Goal: Task Accomplishment & Management: Use online tool/utility

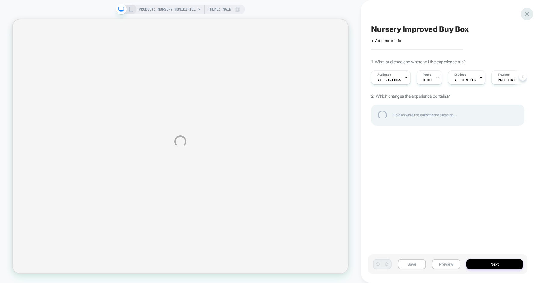
click at [524, 11] on div at bounding box center [527, 14] width 12 height 12
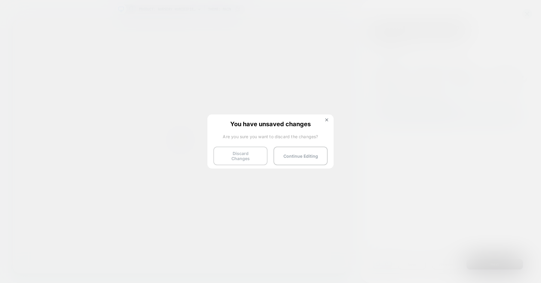
click at [262, 150] on button "Discard Changes" at bounding box center [240, 156] width 54 height 19
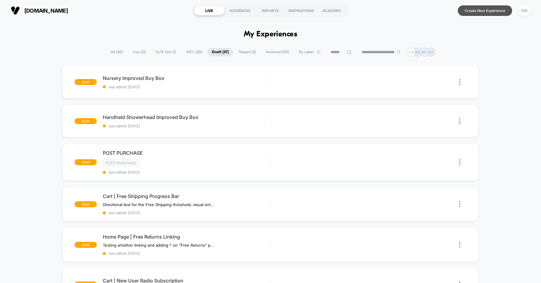
click at [474, 11] on button "Create New Experience" at bounding box center [485, 10] width 54 height 11
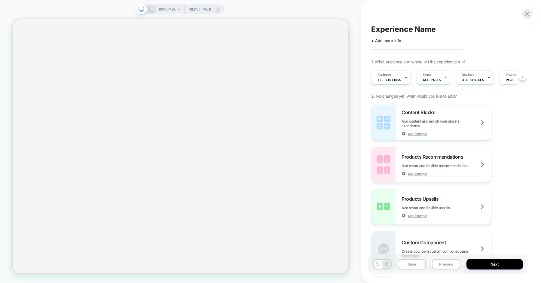
scroll to position [0, 0]
click at [389, 30] on span "Experience Name" at bounding box center [403, 29] width 65 height 9
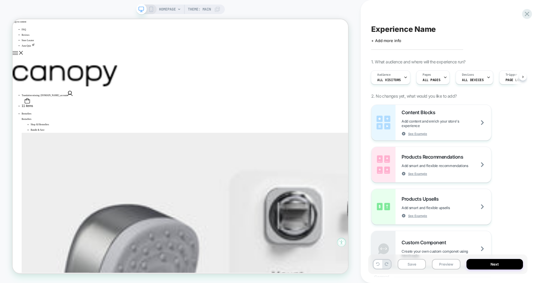
scroll to position [0, 0]
click at [379, 30] on textarea at bounding box center [375, 29] width 8 height 9
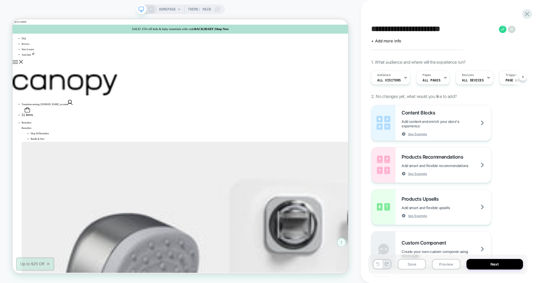
click at [405, 32] on textarea "**********" at bounding box center [433, 29] width 125 height 9
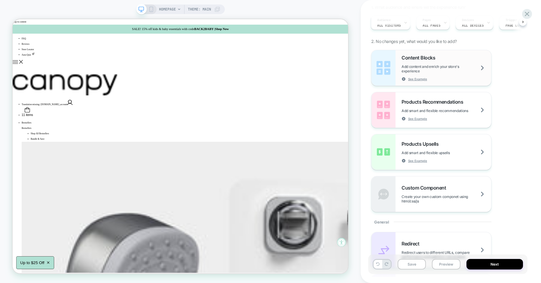
scroll to position [63, 0]
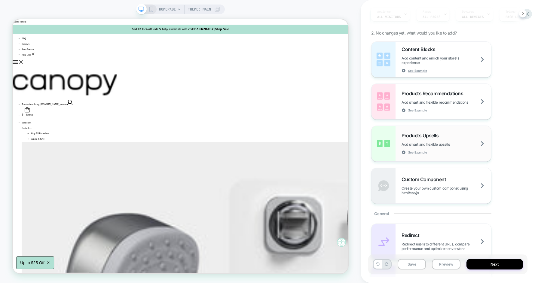
type textarea "**********"
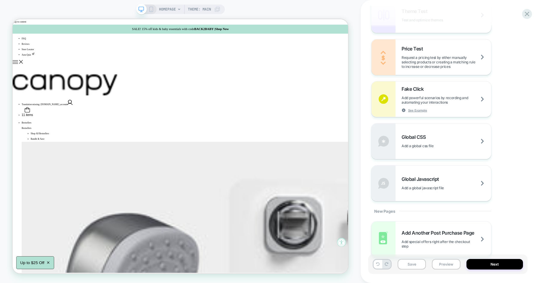
scroll to position [344, 0]
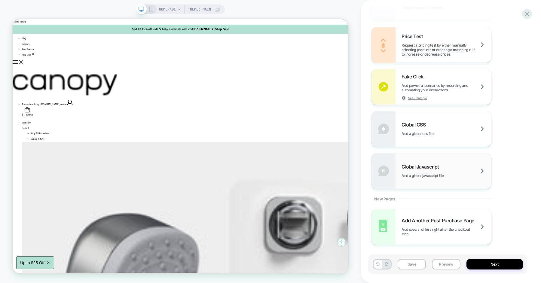
click at [441, 179] on div "Global Javascript Add a global javascript file" at bounding box center [431, 170] width 120 height 35
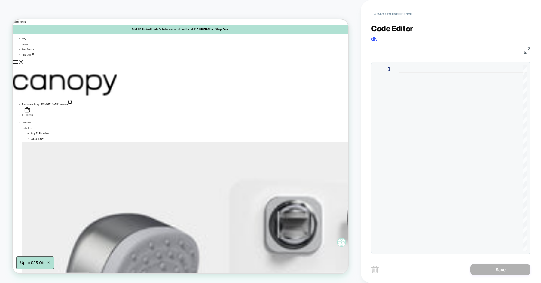
click at [420, 91] on div at bounding box center [462, 158] width 129 height 187
type textarea "**********"
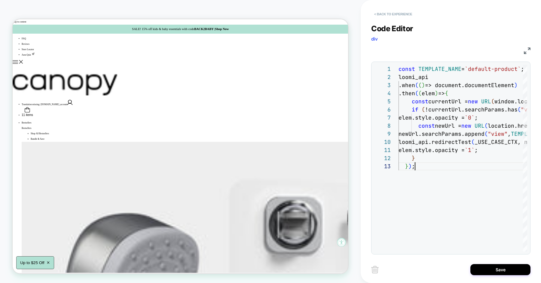
click at [388, 14] on button "< Back to experience" at bounding box center [393, 14] width 44 height 10
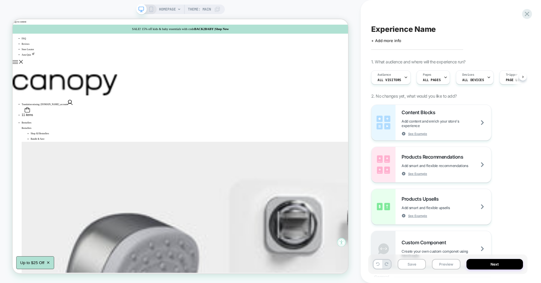
scroll to position [0, 0]
click at [172, 8] on span "HOMEPAGE" at bounding box center [167, 10] width 17 height 10
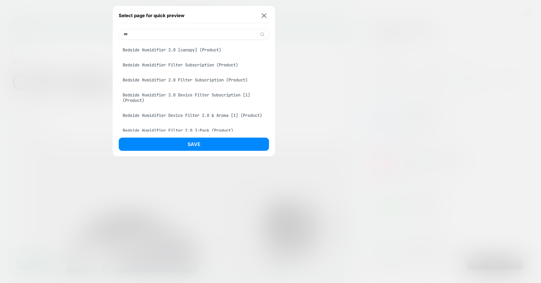
type input "***"
click at [184, 50] on div "Bedside Humidifier 2.0 [canopy] (Product)" at bounding box center [194, 49] width 150 height 11
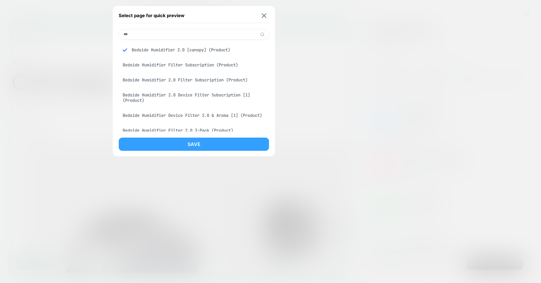
click at [192, 143] on button "Save" at bounding box center [194, 144] width 150 height 13
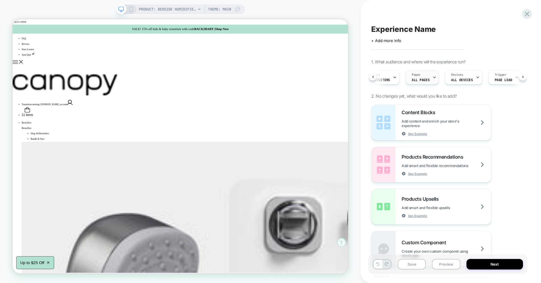
scroll to position [0, 12]
click at [427, 81] on div "Pages ALL PAGES" at bounding box center [419, 78] width 30 height 14
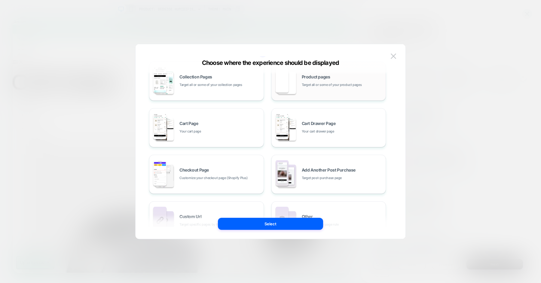
scroll to position [23, 0]
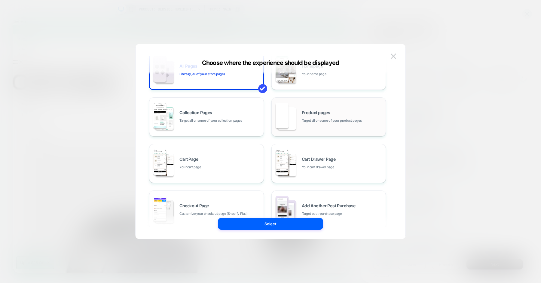
click at [328, 123] on div "Product pages Target all or some of your product pages" at bounding box center [329, 116] width 108 height 33
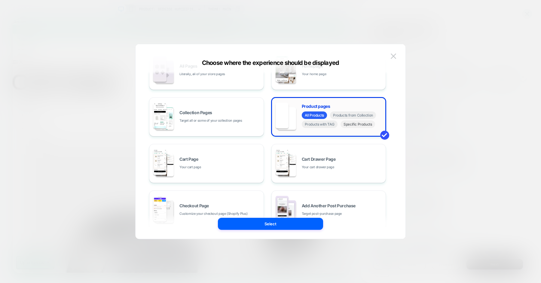
click at [351, 126] on span "Specific Products" at bounding box center [357, 124] width 35 height 8
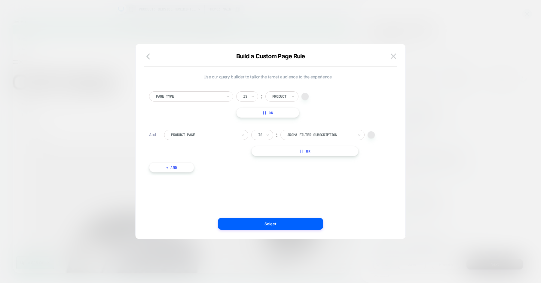
scroll to position [0, 0]
click at [297, 134] on div at bounding box center [320, 134] width 66 height 5
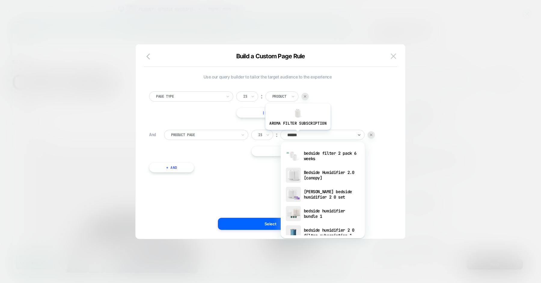
type input "*******"
click at [333, 175] on div "Bedside Humidifier 2.0 [canopy]" at bounding box center [323, 175] width 78 height 19
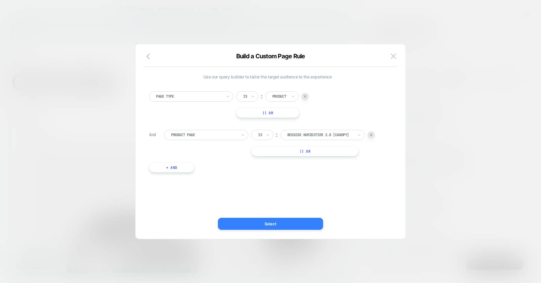
click at [258, 229] on button "Select" at bounding box center [270, 224] width 105 height 12
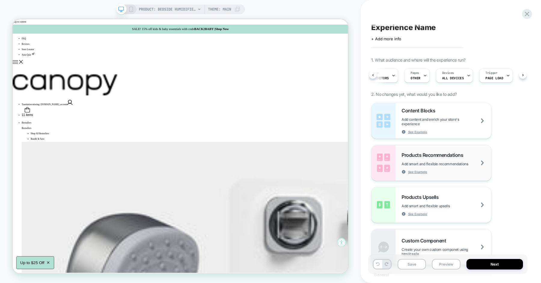
scroll to position [1, 0]
click at [415, 266] on button "Save" at bounding box center [411, 264] width 28 height 11
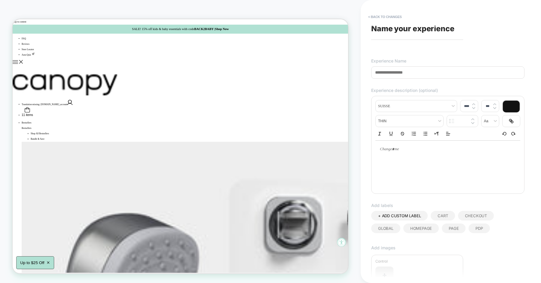
click at [397, 32] on span "Name your experience" at bounding box center [412, 28] width 83 height 9
click at [400, 80] on div "**********" at bounding box center [447, 141] width 159 height 271
click at [408, 75] on input at bounding box center [447, 72] width 153 height 12
paste input "**********"
type input "**********"
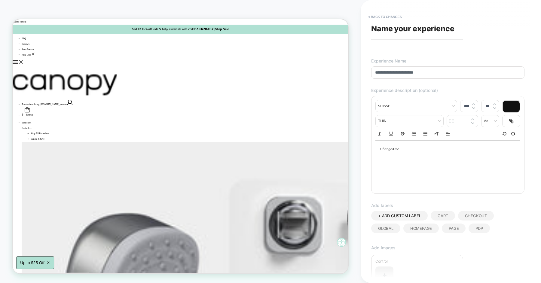
click at [403, 172] on div at bounding box center [447, 164] width 145 height 48
click at [404, 158] on div at bounding box center [447, 149] width 145 height 17
type input "****"
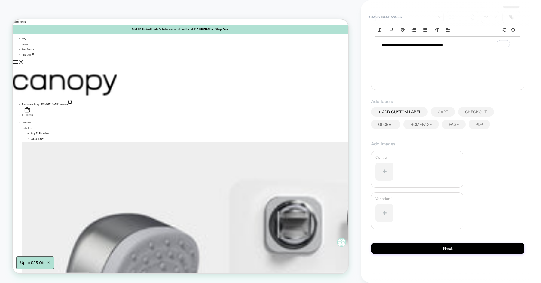
scroll to position [104, 0]
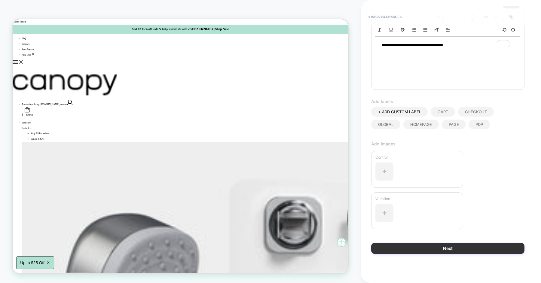
click at [420, 245] on button "Next" at bounding box center [447, 248] width 153 height 11
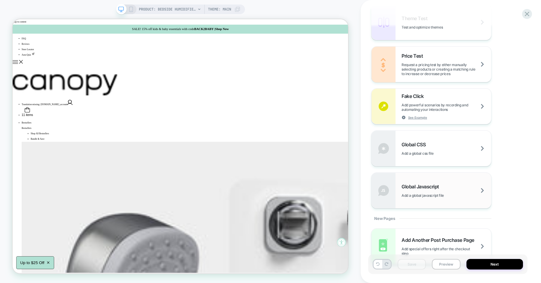
scroll to position [327, 0]
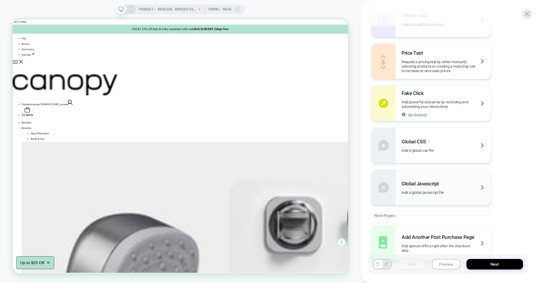
click at [431, 189] on div "Global Javascript Add a global javascript file" at bounding box center [446, 188] width 90 height 14
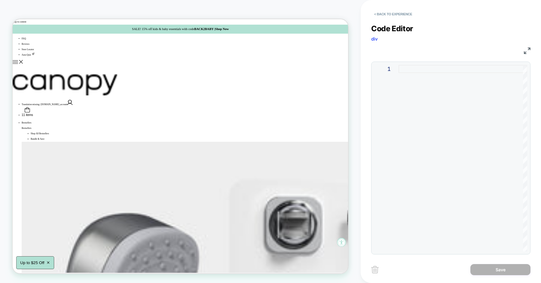
click at [428, 111] on div at bounding box center [462, 158] width 129 height 187
type textarea "**********"
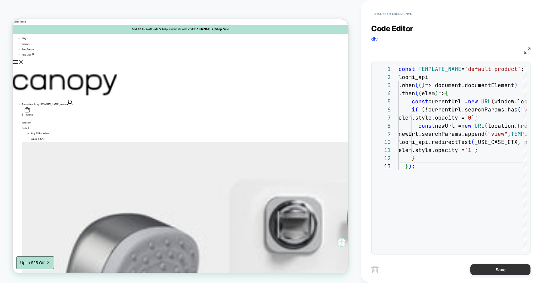
click at [492, 266] on button "Save" at bounding box center [500, 269] width 60 height 11
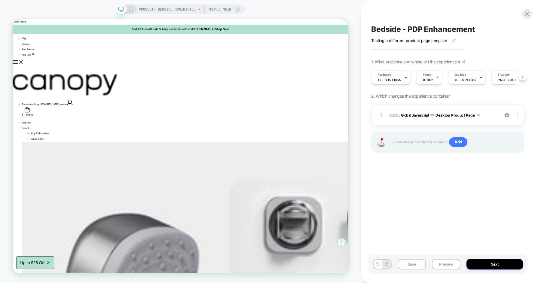
scroll to position [0, 0]
click at [475, 116] on button "Desktop Product Page" at bounding box center [457, 115] width 44 height 8
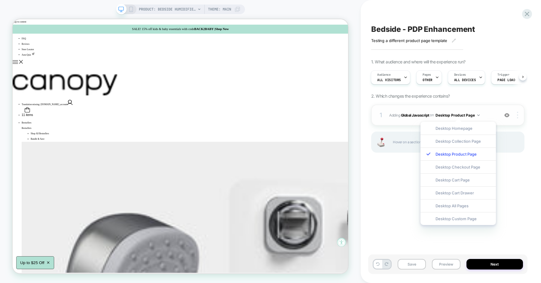
click at [517, 113] on img at bounding box center [517, 115] width 1 height 7
click at [533, 181] on div "Bedside - PDP Enhancement Testing a different product page template Click to ed…" at bounding box center [450, 141] width 180 height 283
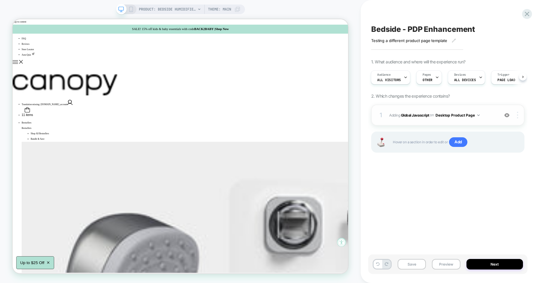
click at [518, 113] on div at bounding box center [517, 115] width 11 height 7
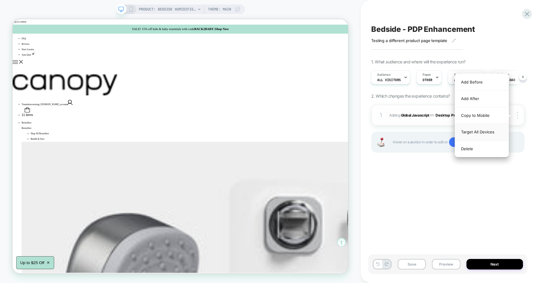
click at [499, 132] on div "Target All Devices" at bounding box center [481, 132] width 53 height 17
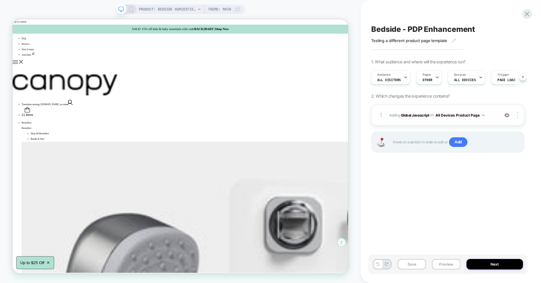
click at [389, 117] on span "Adding Global Javascript on All Devices Product Page" at bounding box center [442, 115] width 107 height 8
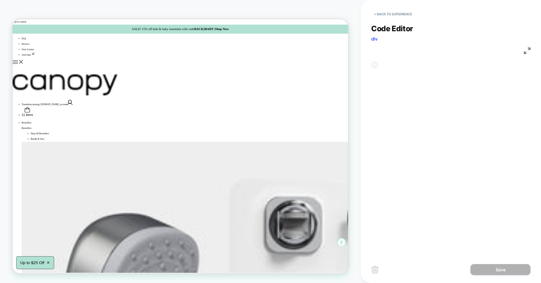
scroll to position [81, 0]
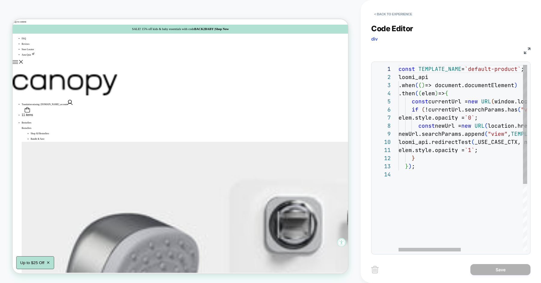
click at [454, 125] on div "const TEMPLATE_NAME = `default-product` ; loomi_api .when ( ( ) => document.doc…" at bounding box center [526, 211] width 257 height 292
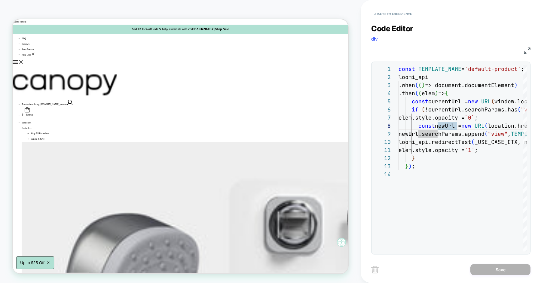
click at [476, 71] on div "const TEMPLATE_NAME = `default-product` ; loomi_api .when ( ( ) => document.doc…" at bounding box center [526, 211] width 257 height 292
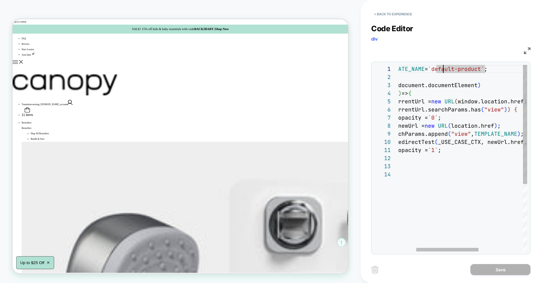
click at [442, 70] on div "const TEMPLATE_NAME = `default-product` ; loomi_api .when ( ( ) => document.doc…" at bounding box center [490, 211] width 257 height 292
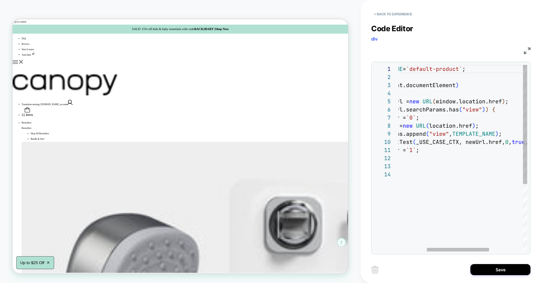
click at [425, 69] on div "const TEMPLATE_NAME = `default-product` ; loomi_api .when ( ( ) => document.doc…" at bounding box center [468, 211] width 257 height 292
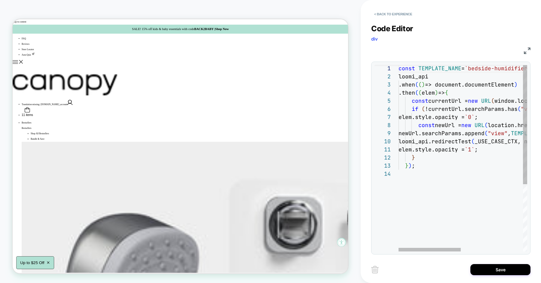
click at [469, 154] on div "const TEMPLATE_NAME = `bedside-humidifier-2-0-updated` ; loomi_api .when ( ( ) …" at bounding box center [526, 210] width 257 height 292
type textarea "**********"
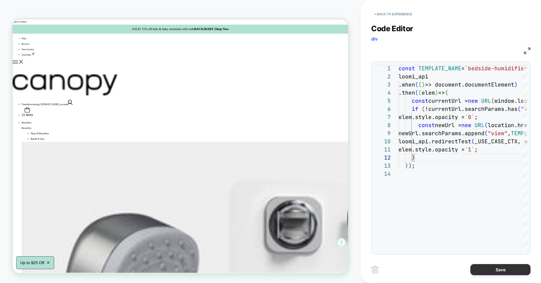
click at [493, 266] on button "Save" at bounding box center [500, 269] width 60 height 11
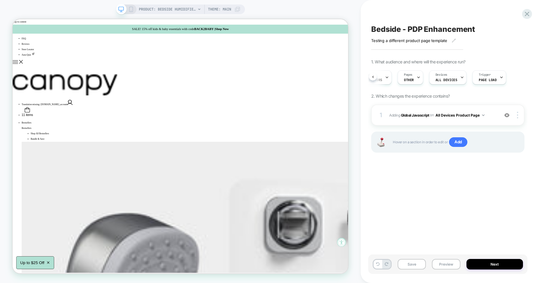
scroll to position [0, 0]
click at [453, 262] on button "Preview" at bounding box center [446, 264] width 28 height 11
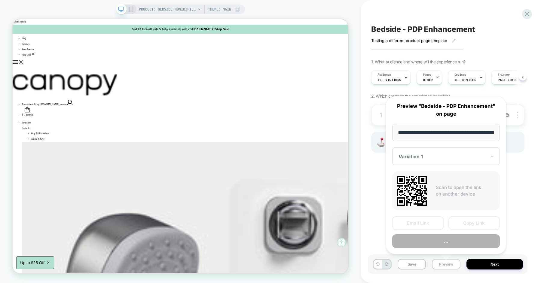
scroll to position [0, 43]
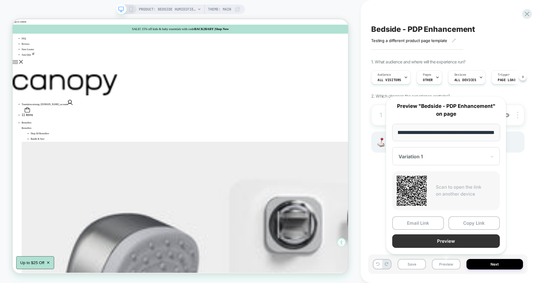
click at [455, 238] on button "Preview" at bounding box center [446, 241] width 108 height 14
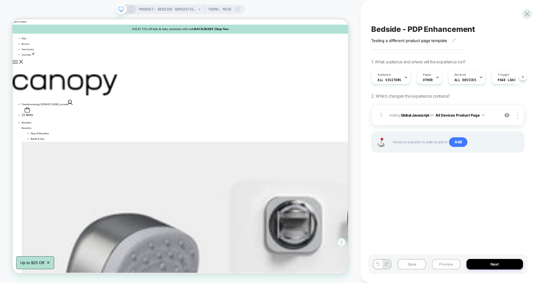
click at [443, 267] on button "Preview" at bounding box center [446, 264] width 28 height 11
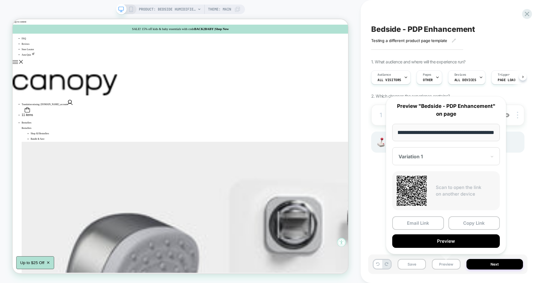
click at [439, 160] on div "Variation 1" at bounding box center [446, 156] width 108 height 18
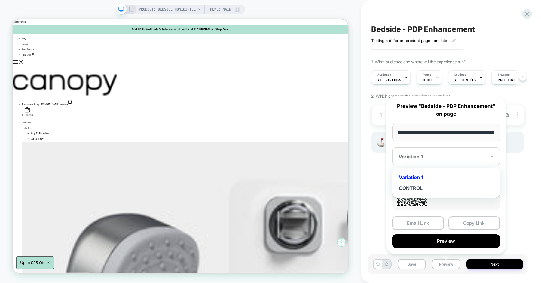
scroll to position [0, 0]
click at [417, 183] on div "CONTROL" at bounding box center [446, 188] width 102 height 11
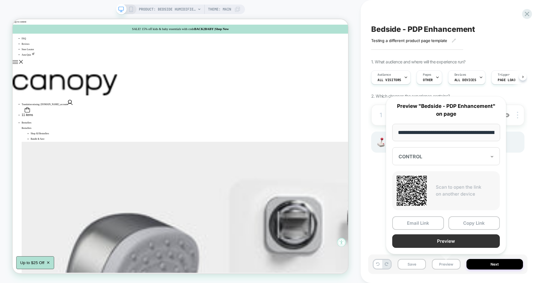
click at [450, 240] on button "Preview" at bounding box center [446, 241] width 108 height 14
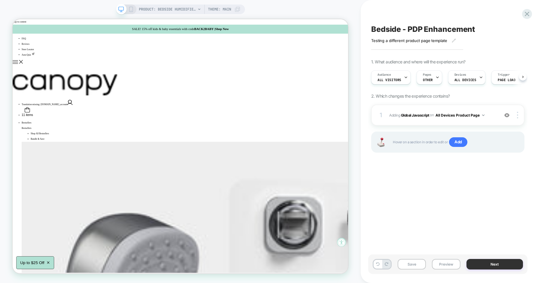
click at [482, 266] on button "Next" at bounding box center [494, 264] width 57 height 11
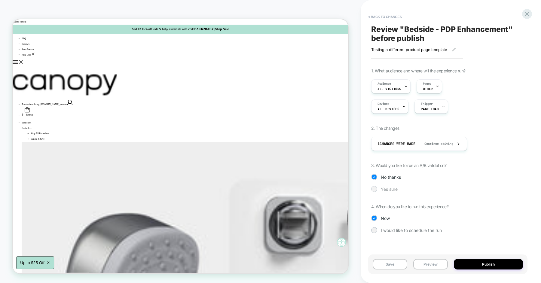
click at [388, 189] on span "Yes sure" at bounding box center [389, 189] width 17 height 5
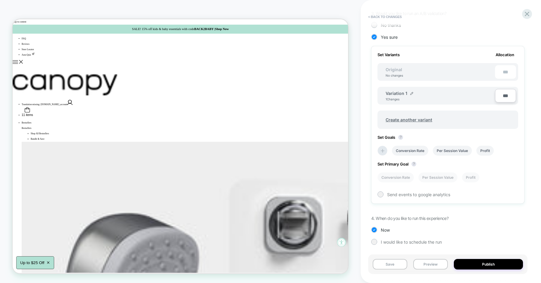
scroll to position [151, 0]
click at [411, 94] on img at bounding box center [411, 94] width 3 height 3
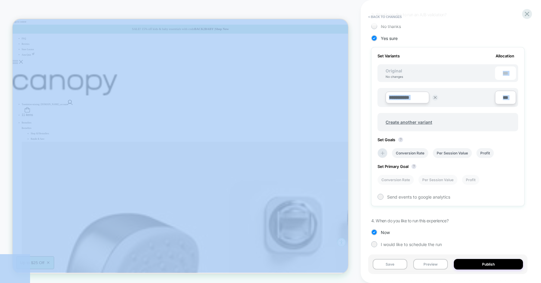
click at [411, 94] on input "**********" at bounding box center [407, 98] width 44 height 12
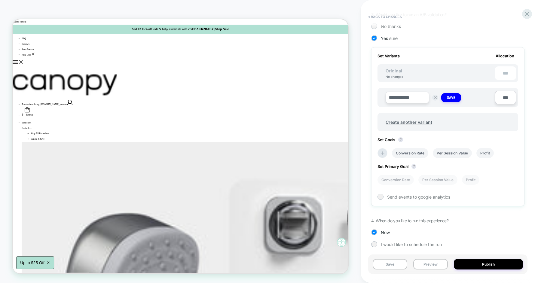
type input "**********"
click at [451, 98] on strong "Save" at bounding box center [451, 97] width 8 height 5
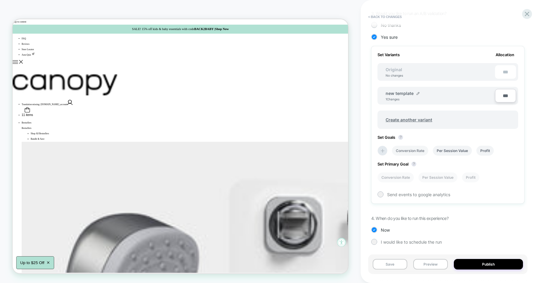
click at [416, 147] on li "Conversion Rate" at bounding box center [410, 151] width 36 height 10
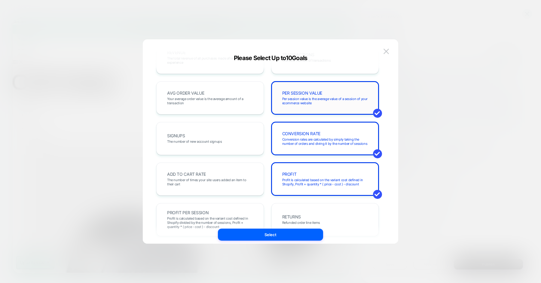
scroll to position [0, 0]
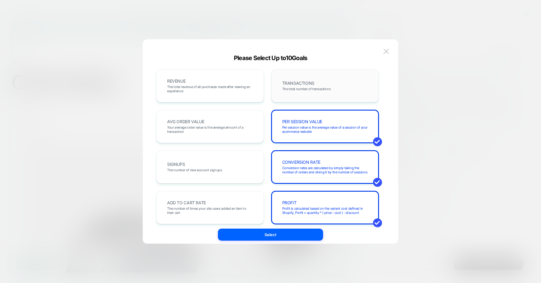
click at [307, 93] on div "TRANSACTIONS The total number of transactions" at bounding box center [325, 86] width 95 height 20
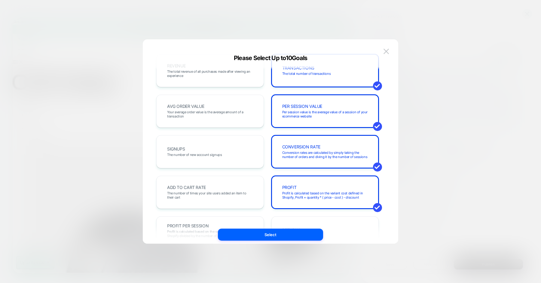
scroll to position [17, 0]
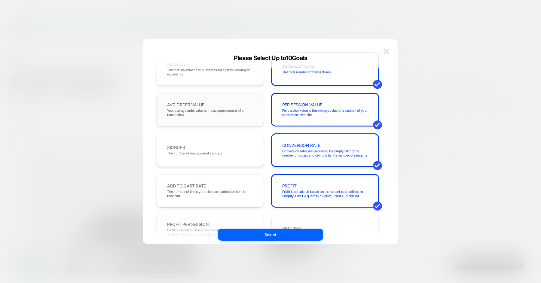
click at [229, 115] on span "Your average order value is the average amount of a transaction" at bounding box center [210, 112] width 86 height 8
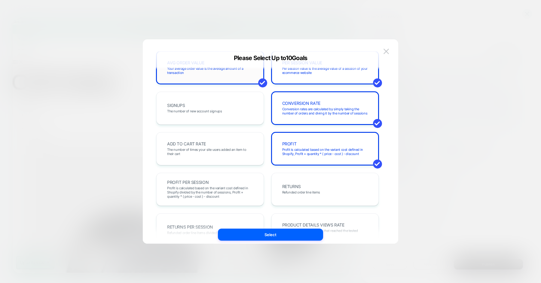
scroll to position [66, 0]
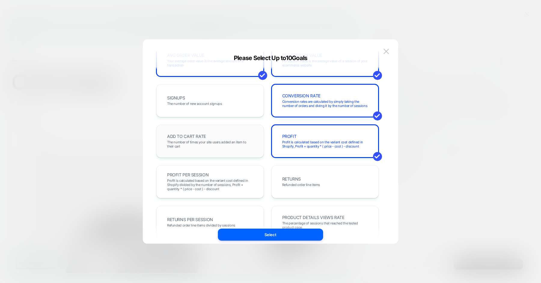
click at [235, 146] on span "The number of times your site users added an item to their cart" at bounding box center [210, 144] width 86 height 8
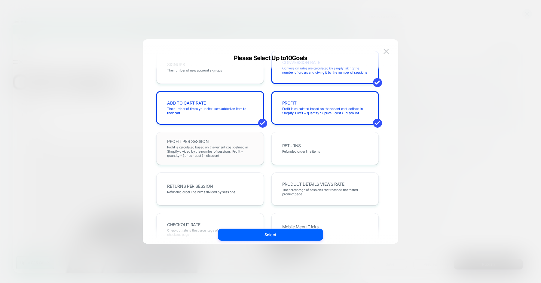
scroll to position [133, 0]
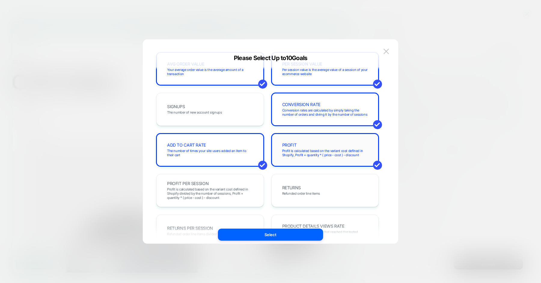
click at [315, 143] on div "PROFIT Profit is calculated based on the variant cost defined in Shopify, Profi…" at bounding box center [325, 150] width 95 height 20
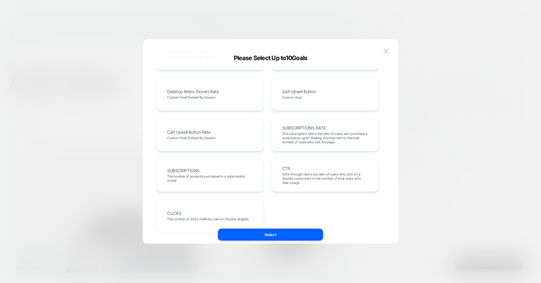
scroll to position [329, 0]
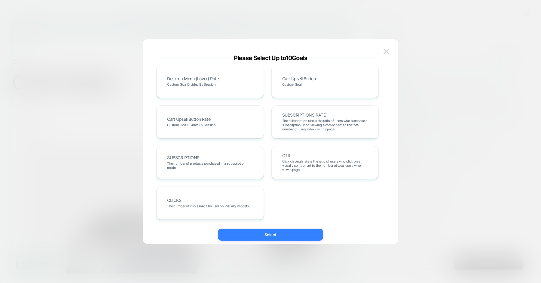
click at [269, 239] on button "Select" at bounding box center [270, 235] width 105 height 12
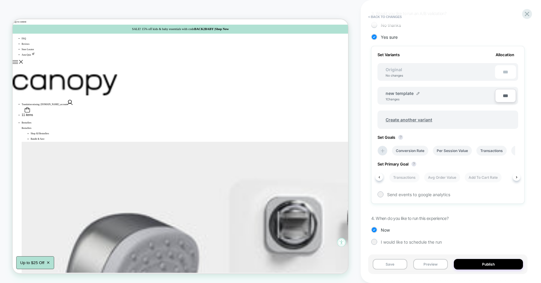
scroll to position [0, 74]
click at [482, 177] on li "Add To Cart Rate" at bounding box center [482, 177] width 37 height 10
click at [393, 265] on button "Save" at bounding box center [389, 264] width 35 height 11
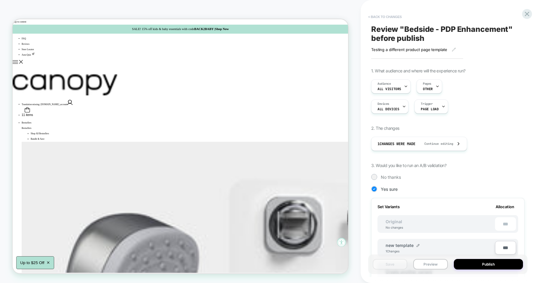
click at [392, 18] on button "< Back to changes" at bounding box center [385, 17] width 40 height 10
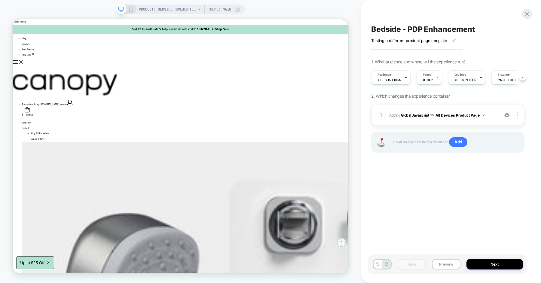
scroll to position [0, 0]
click at [446, 261] on button "Preview" at bounding box center [446, 264] width 28 height 11
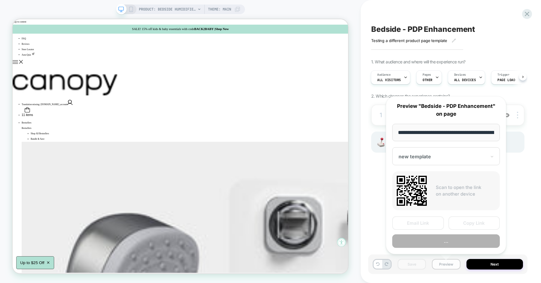
scroll to position [0, 43]
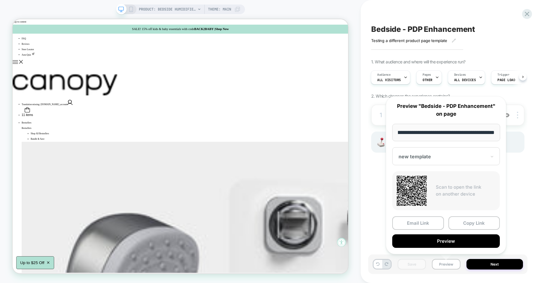
click at [452, 154] on div at bounding box center [442, 157] width 88 height 6
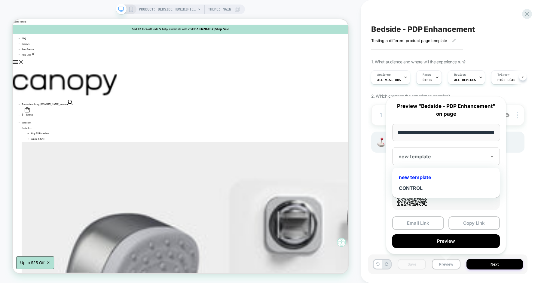
scroll to position [0, 0]
click at [418, 174] on div "new template" at bounding box center [446, 177] width 102 height 11
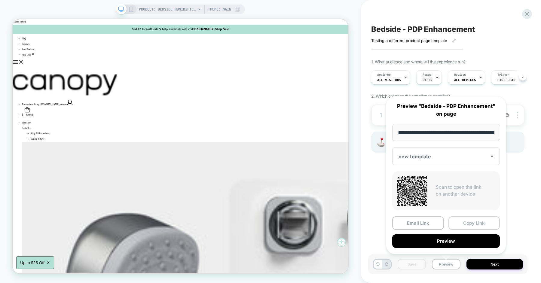
click at [462, 221] on button "Copy Link" at bounding box center [474, 223] width 52 height 14
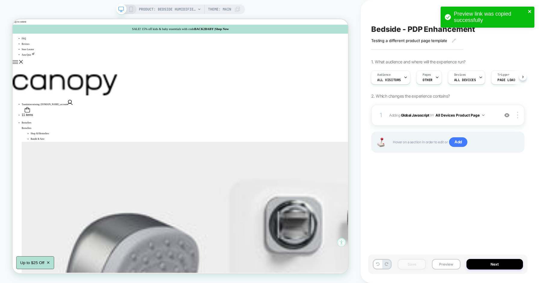
click at [528, 10] on icon "close" at bounding box center [529, 11] width 4 height 5
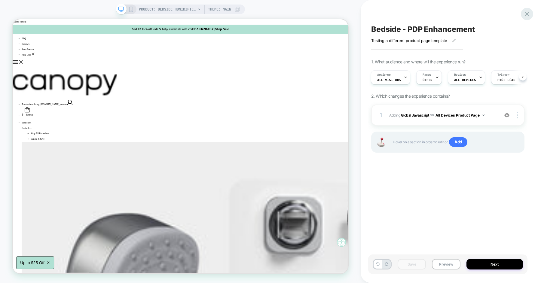
click at [528, 16] on icon at bounding box center [527, 14] width 8 height 8
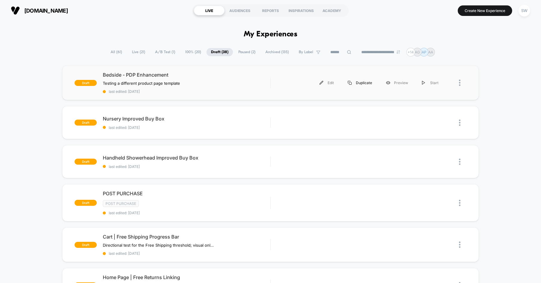
click at [359, 81] on div "Duplicate" at bounding box center [360, 83] width 38 height 14
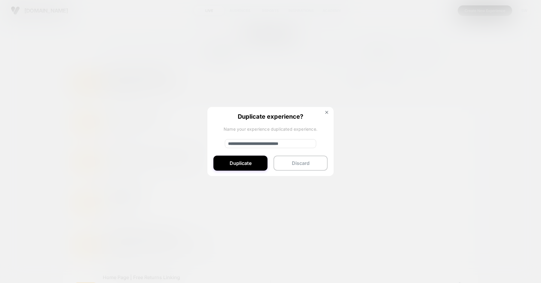
click at [254, 142] on input "**********" at bounding box center [270, 143] width 91 height 9
type input "**********"
click at [253, 164] on button "Duplicate" at bounding box center [240, 163] width 54 height 15
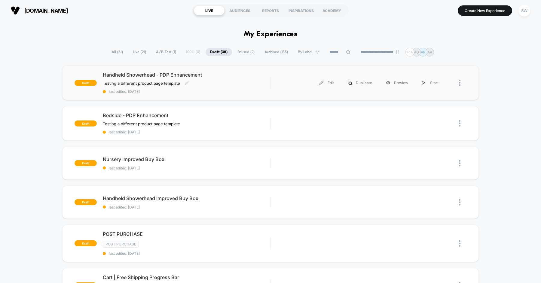
click at [240, 78] on div "Handheld Showerhead - PDP Enhancement Testing a different product page template…" at bounding box center [186, 83] width 167 height 22
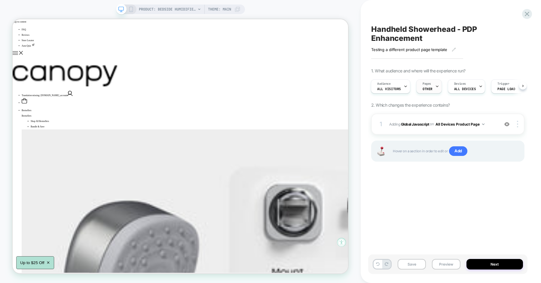
click at [432, 89] on div "Pages OTHER" at bounding box center [427, 87] width 22 height 14
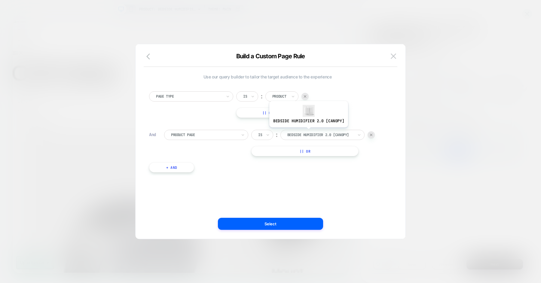
click at [308, 132] on div at bounding box center [320, 134] width 66 height 5
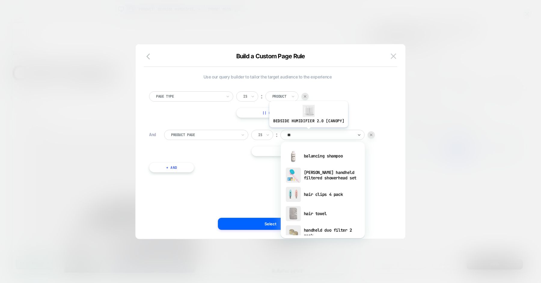
type input "*"
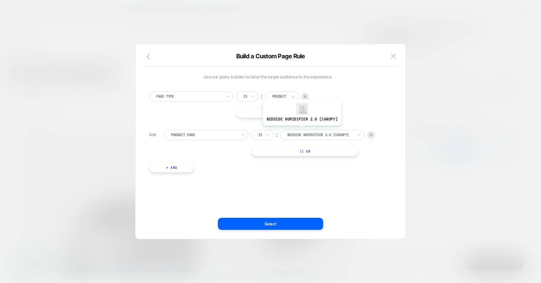
click at [301, 130] on div "Bedside Humidifier 2.0 [canopy]" at bounding box center [322, 135] width 84 height 10
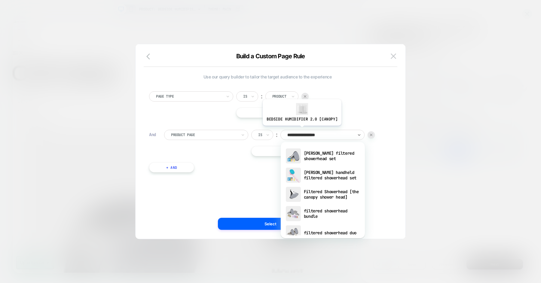
type input "**********"
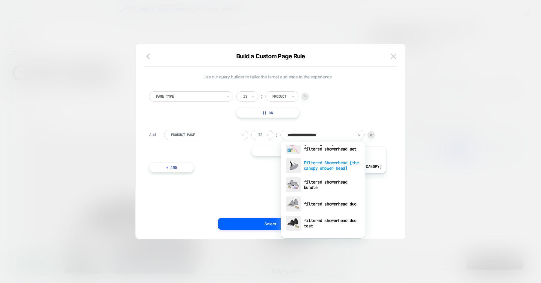
scroll to position [26, 0]
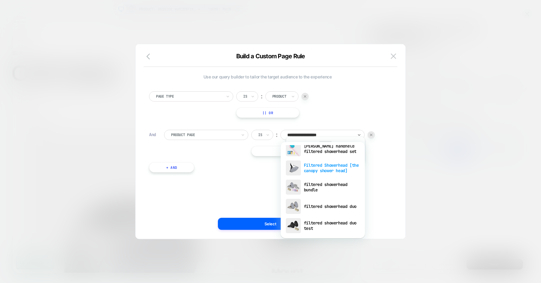
click at [324, 168] on div "Filtered Showerhead [the canopy shower head]" at bounding box center [323, 167] width 78 height 19
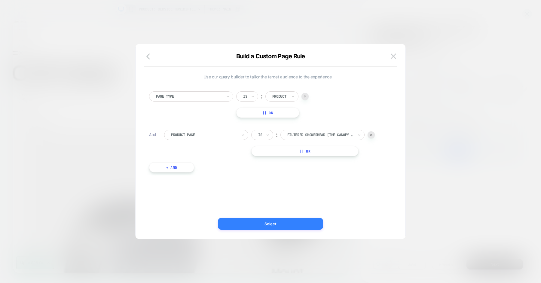
click at [268, 223] on button "Select" at bounding box center [270, 224] width 105 height 12
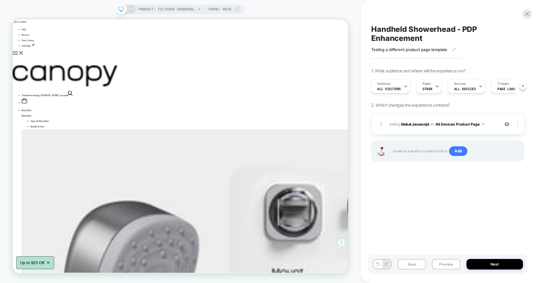
scroll to position [0, 1]
click at [490, 120] on span "Adding Global Javascript on All Devices Product Page" at bounding box center [442, 124] width 107 height 8
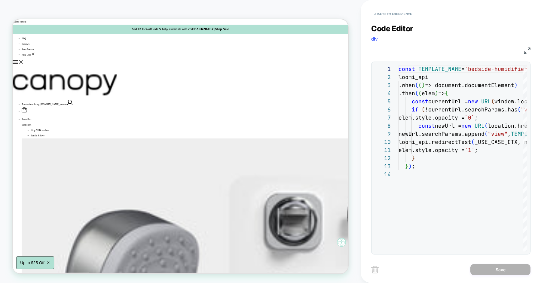
scroll to position [0, 0]
click at [482, 71] on div "const TEMPLATE_NAME = `bedside-humidifier-2-0-updated` ; loomi_api .when ( ( ) …" at bounding box center [526, 211] width 257 height 292
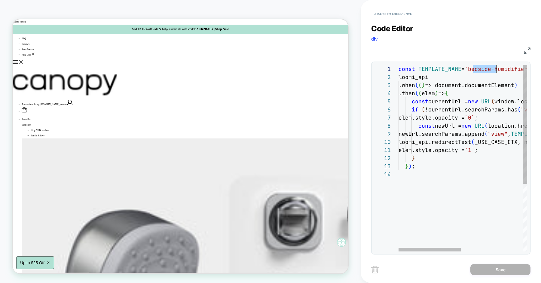
scroll to position [0, 97]
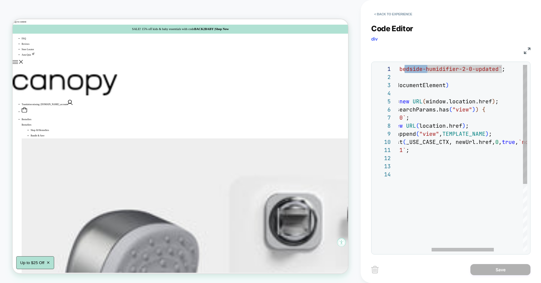
click at [489, 69] on div "const TEMPLATE_NAME = `bedside-humidifier-2-0-updated` ; loomi_api .when ( ( ) …" at bounding box center [458, 211] width 257 height 292
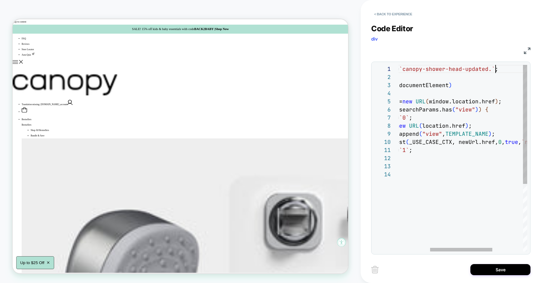
type textarea "**********"
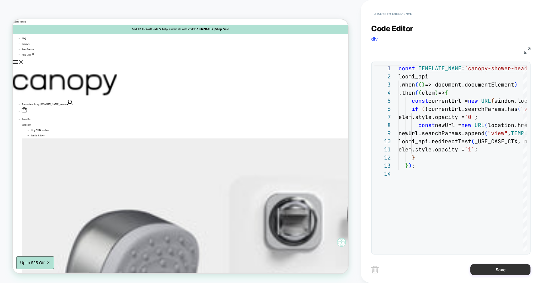
click at [499, 271] on button "Save" at bounding box center [500, 269] width 60 height 11
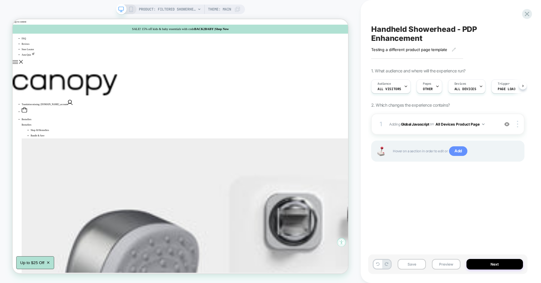
scroll to position [0, 0]
click at [464, 86] on div "Devices ALL DEVICES" at bounding box center [465, 87] width 34 height 14
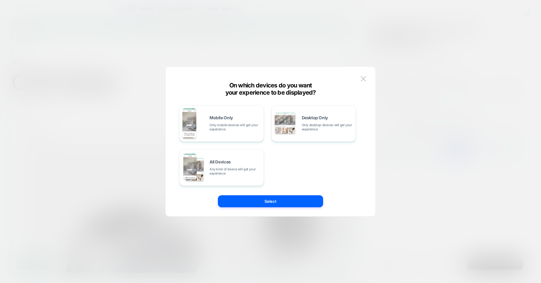
click at [436, 141] on div at bounding box center [270, 141] width 541 height 283
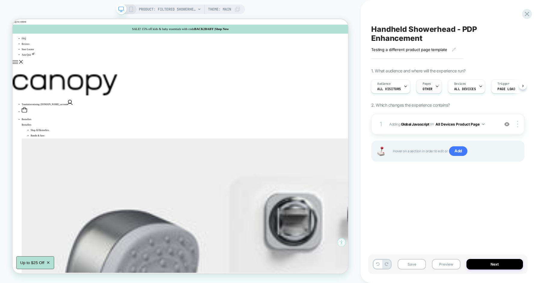
click at [432, 88] on div "Pages OTHER" at bounding box center [427, 87] width 22 height 14
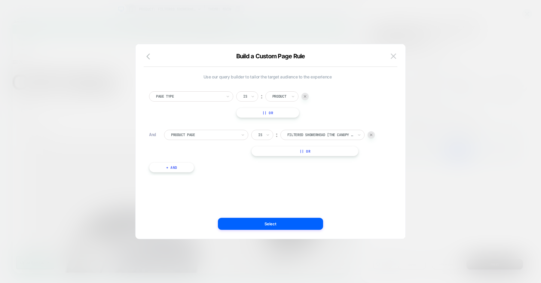
click at [430, 106] on div at bounding box center [270, 141] width 541 height 283
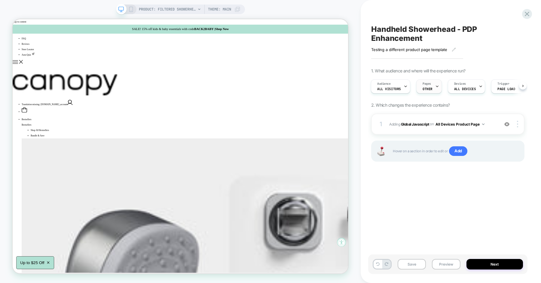
scroll to position [0, 19]
click at [415, 262] on button "Save" at bounding box center [411, 264] width 28 height 11
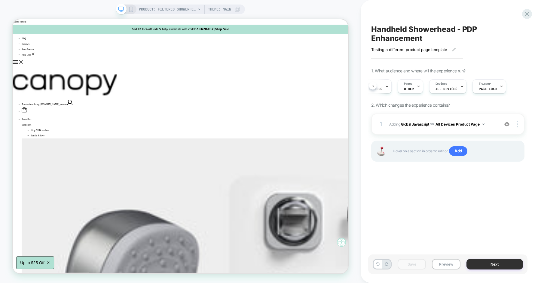
click at [475, 260] on button "Next" at bounding box center [494, 264] width 57 height 11
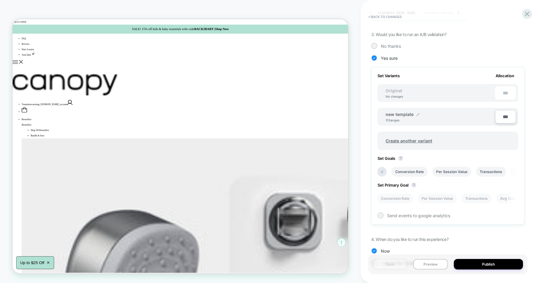
scroll to position [152, 0]
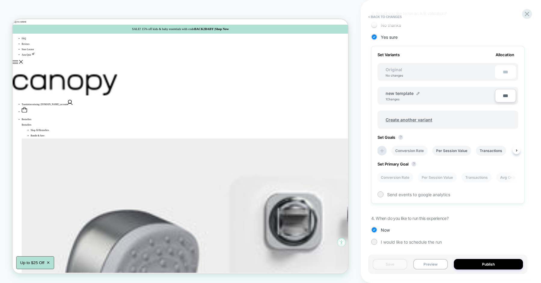
click at [415, 149] on li "Conversion Rate" at bounding box center [409, 151] width 36 height 10
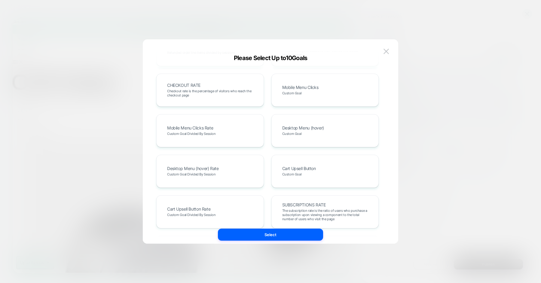
scroll to position [329, 0]
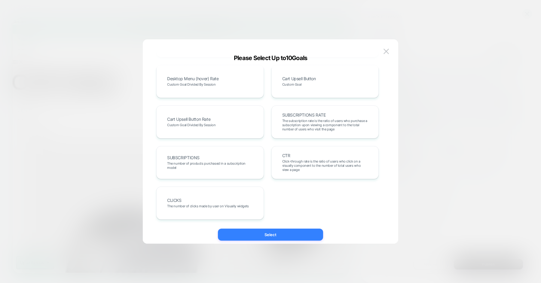
click at [278, 236] on button "Select" at bounding box center [270, 235] width 105 height 12
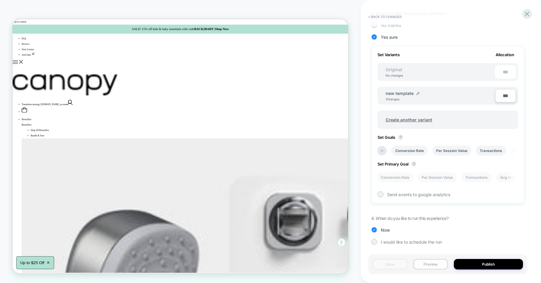
click at [437, 260] on button "Preview" at bounding box center [430, 264] width 35 height 11
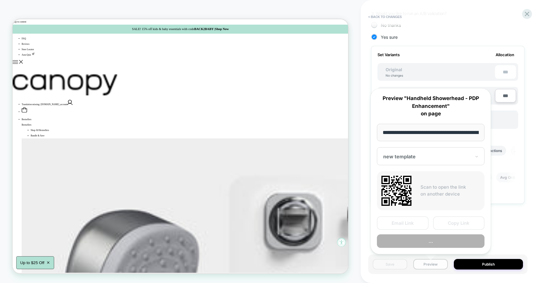
scroll to position [0, 103]
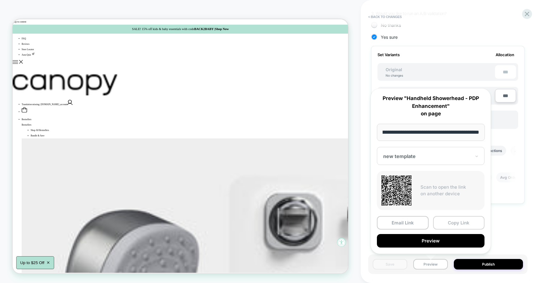
click at [446, 220] on button "Copy Link" at bounding box center [459, 223] width 52 height 14
